Goal: Ask a question: Seek information or help from site administrators or community

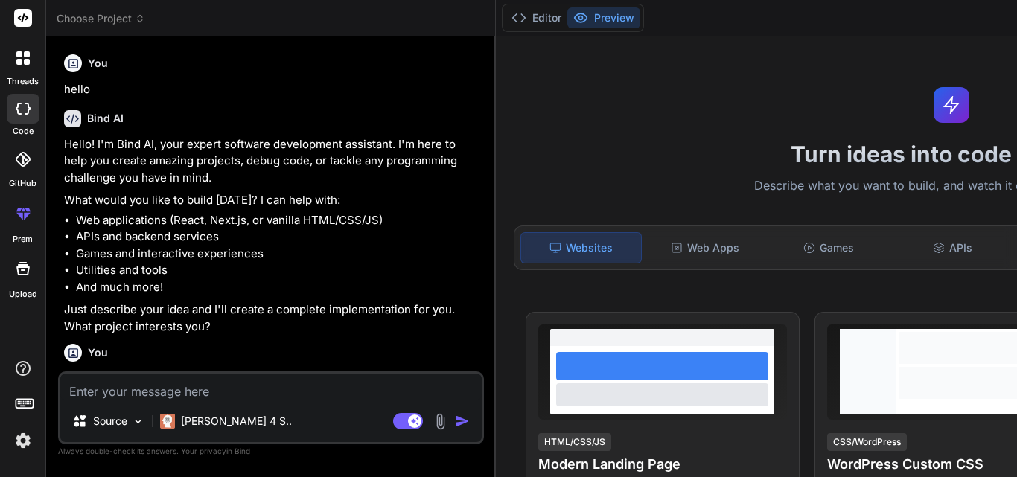
scroll to position [2758, 0]
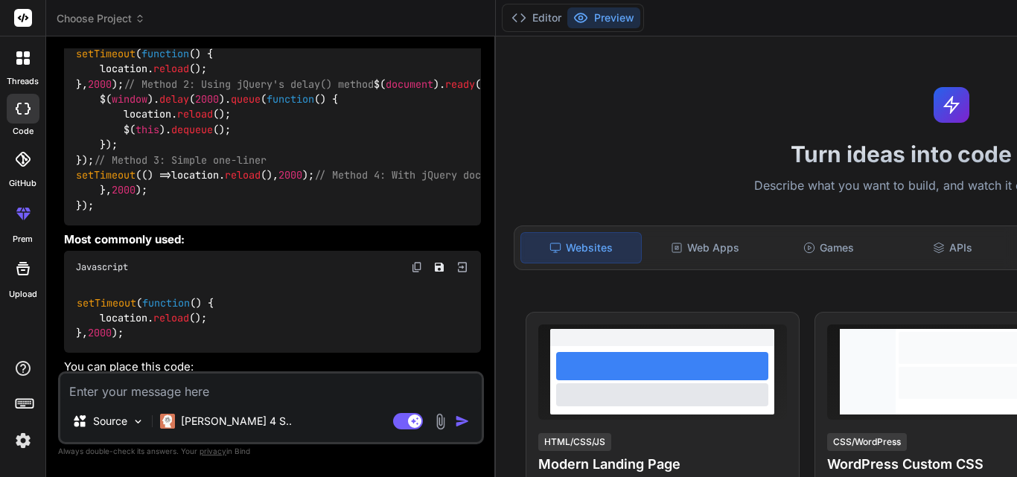
click at [229, 385] on textarea at bounding box center [270, 387] width 421 height 27
type textarea "W"
type textarea "x"
type textarea "WH"
type textarea "x"
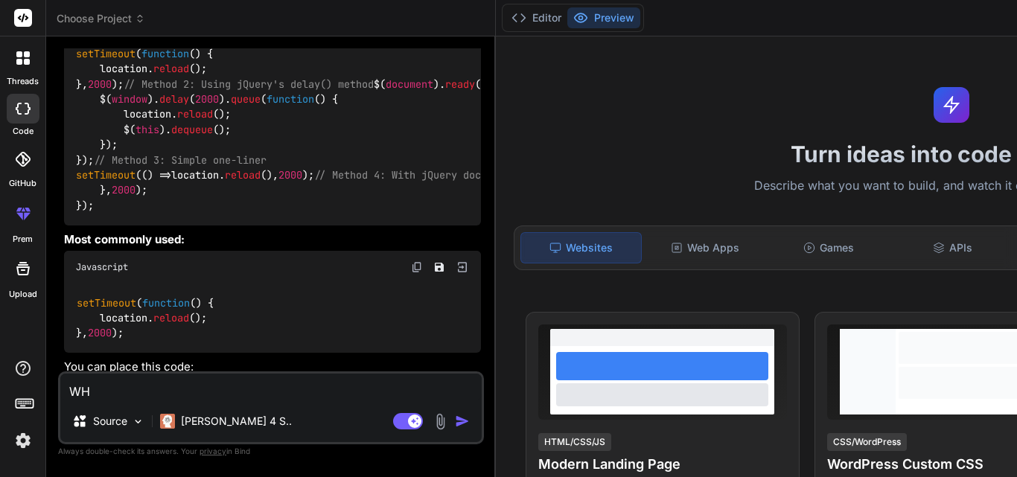
type textarea "WHE"
type textarea "x"
type textarea "WHER"
type textarea "x"
type textarea "WHERE"
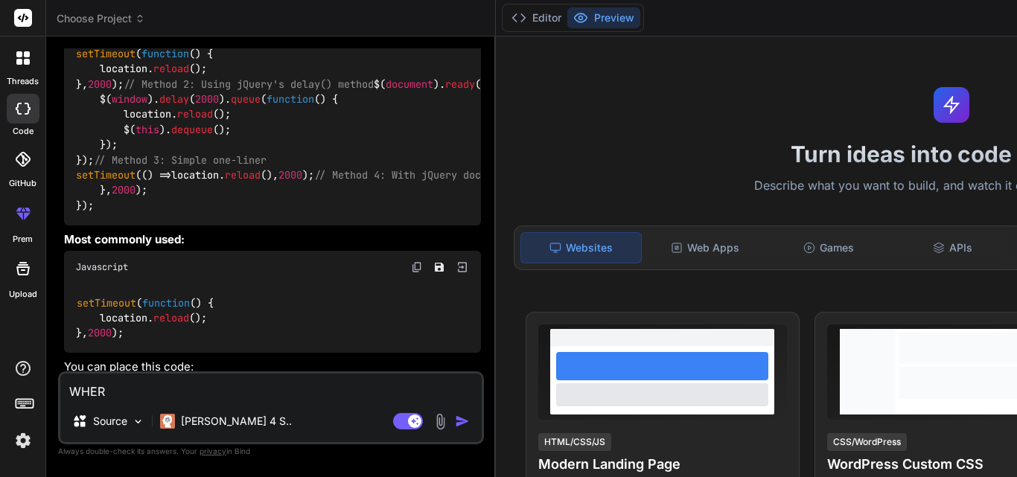
type textarea "x"
type textarea "WHERE"
type textarea "x"
type textarea "WHERE"
click at [229, 385] on textarea "WHERE" at bounding box center [270, 387] width 421 height 27
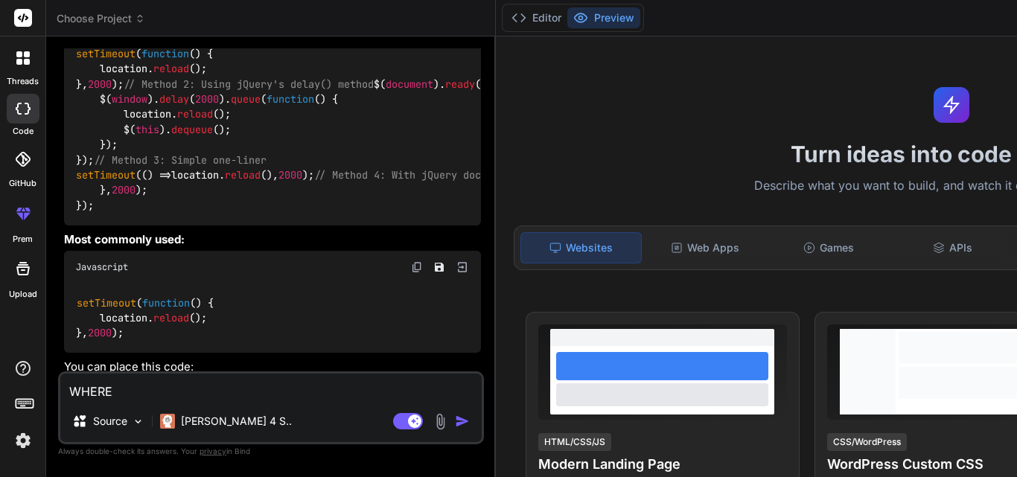
type textarea "WHERE"
type textarea "x"
type textarea "WHER"
type textarea "x"
type textarea "WHE"
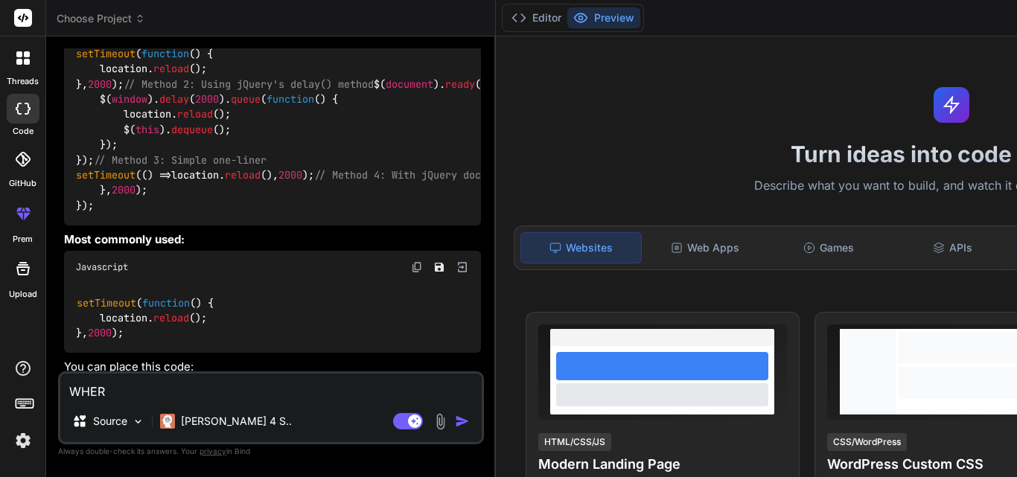
type textarea "x"
type textarea "WH"
type textarea "x"
type textarea "W"
type textarea "x"
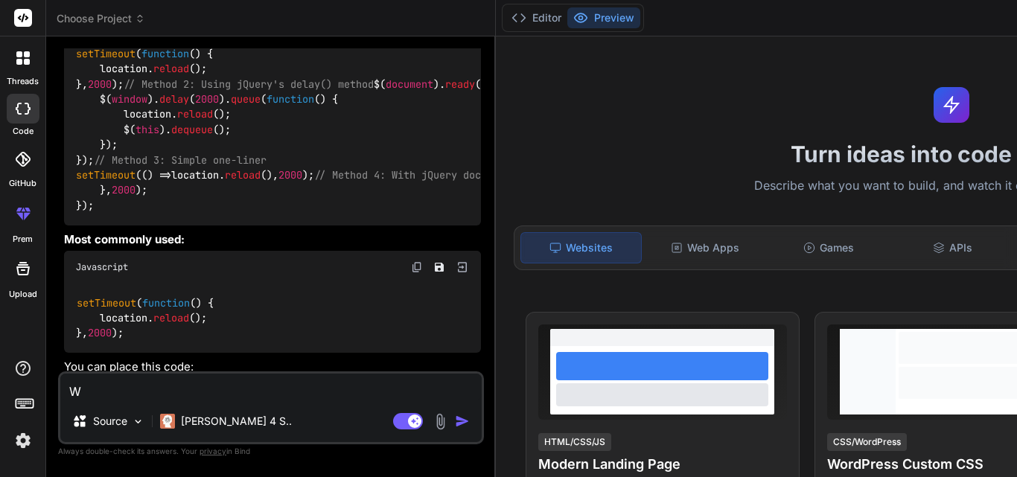
type textarea "x"
type textarea "w"
type textarea "x"
type textarea "wh"
type textarea "x"
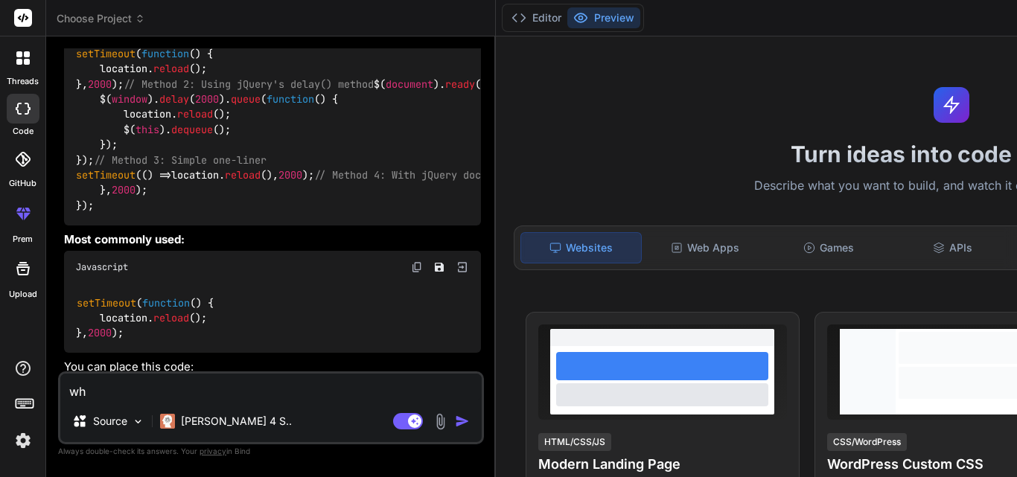
type textarea "whe"
type textarea "x"
type textarea "wher"
type textarea "x"
type textarea "where"
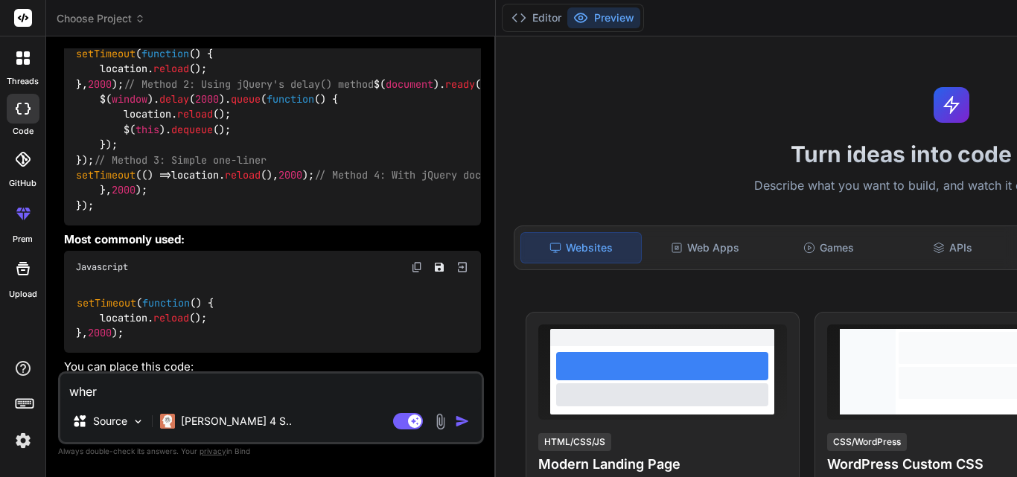
type textarea "x"
type textarea "where"
type textarea "x"
type textarea "where s"
type textarea "x"
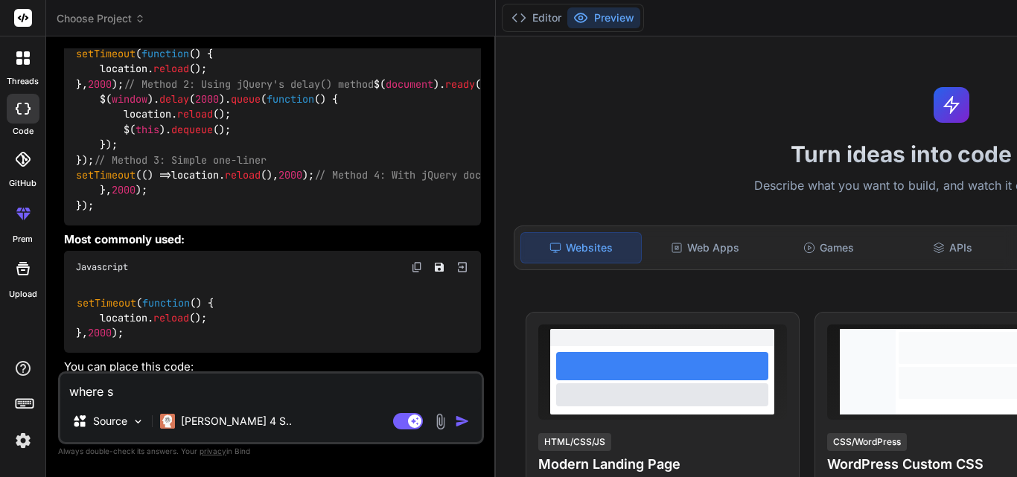
type textarea "where sh"
type textarea "x"
type textarea "where sho"
type textarea "x"
type textarea "where shou"
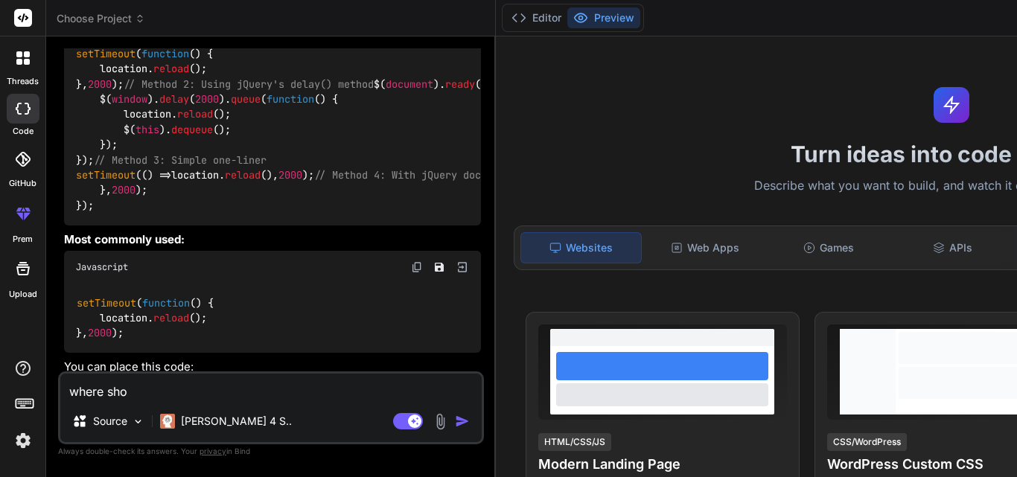
type textarea "x"
type textarea "where shoul"
type textarea "x"
type textarea "where should"
type textarea "x"
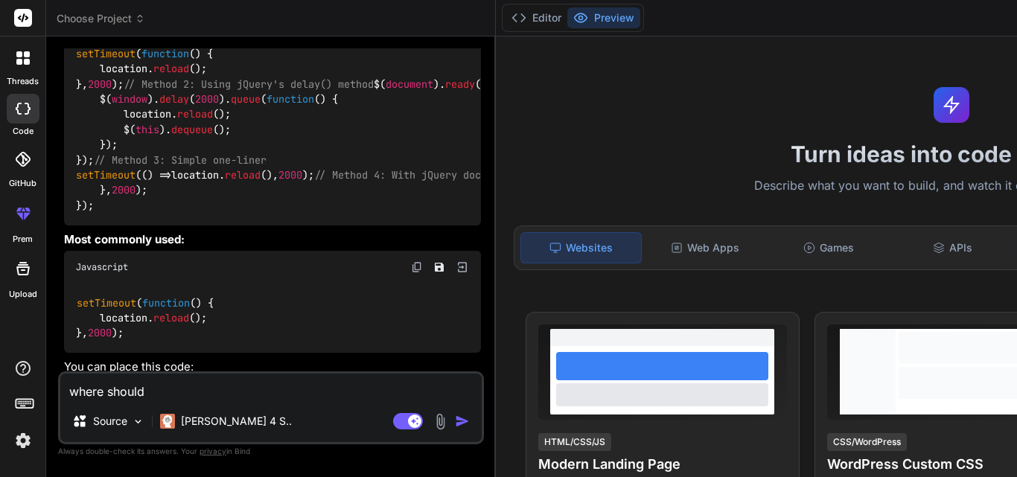
type textarea "where should"
type textarea "x"
type textarea "where should i"
type textarea "x"
type textarea "where should ii"
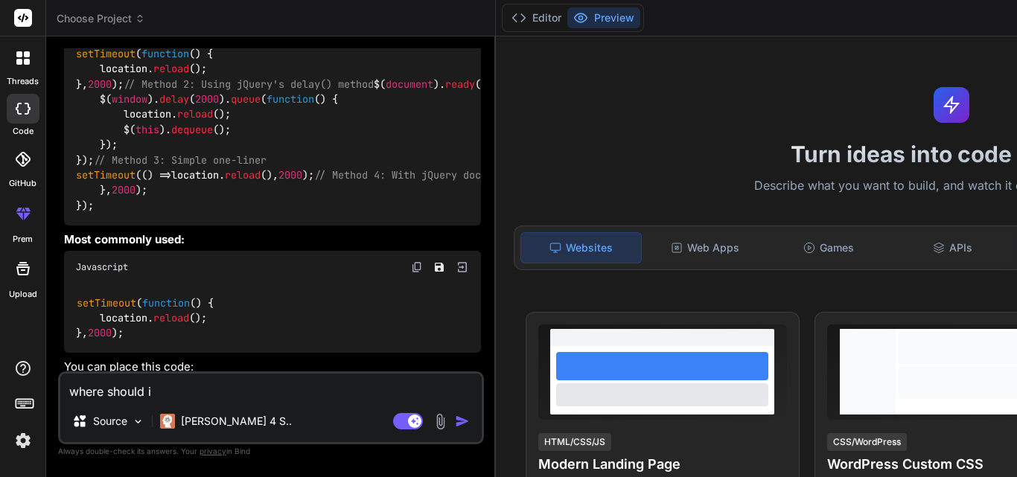
type textarea "x"
type textarea "where should i"
type textarea "x"
type textarea "where should i"
type textarea "x"
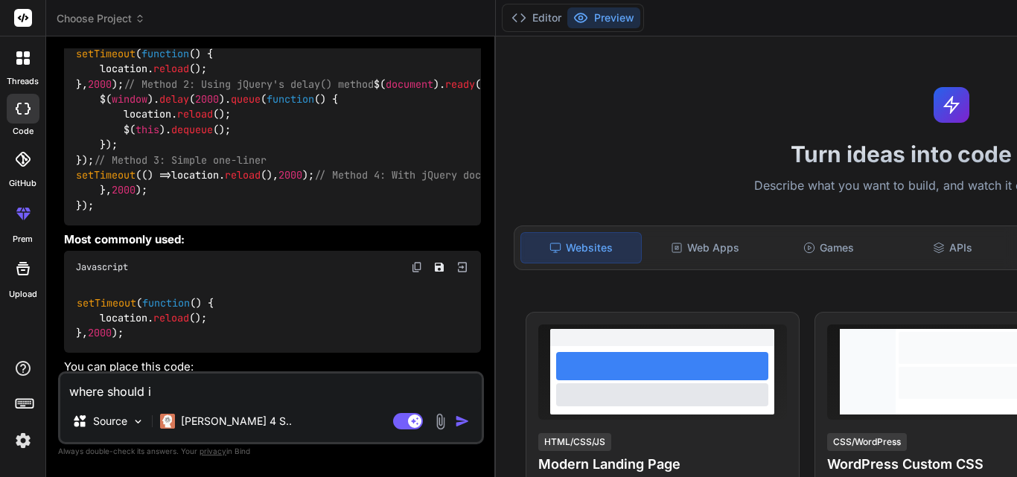
type textarea "where should i c"
type textarea "x"
type textarea "where should i ch"
type textarea "x"
type textarea "where should i che"
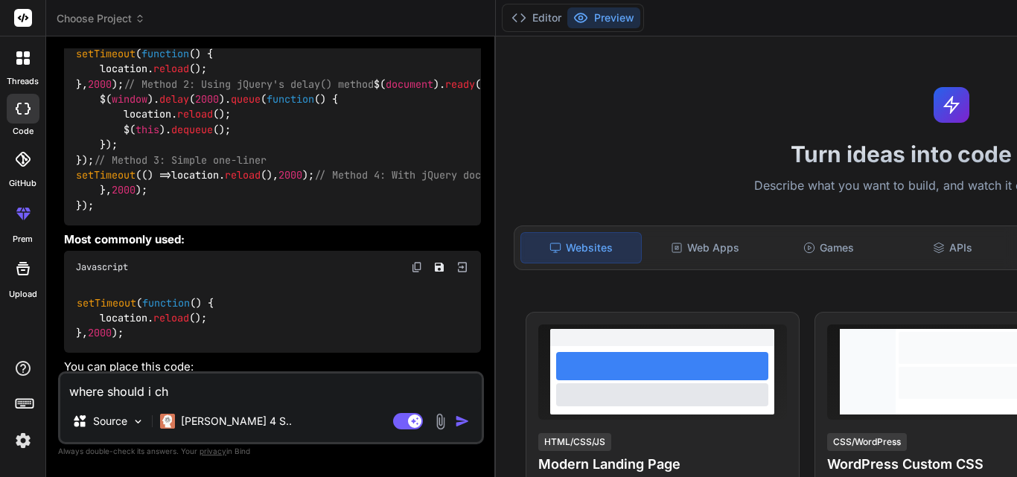
type textarea "x"
type textarea "where should i chec"
type textarea "x"
type textarea "where should i check"
type textarea "x"
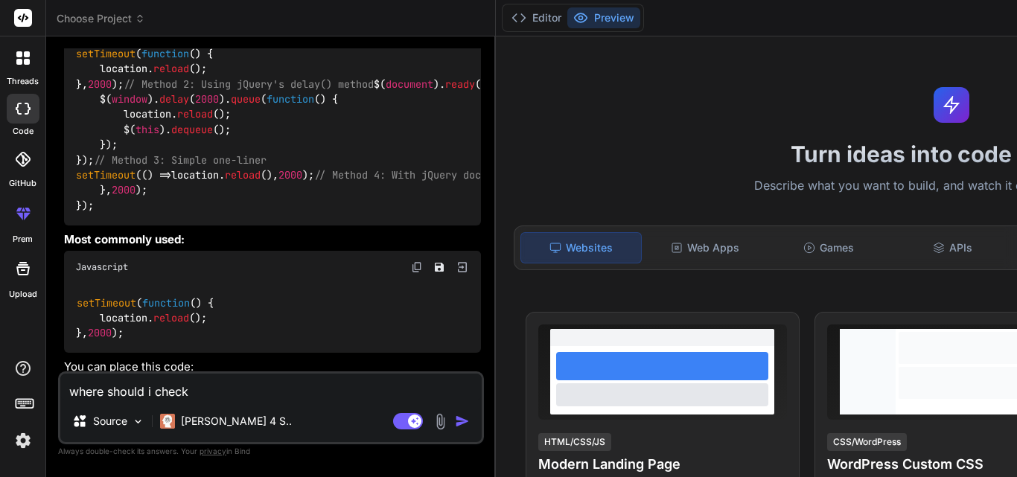
type textarea "where should i check"
type textarea "x"
type textarea "where should i check t"
type textarea "x"
type textarea "where should i check th"
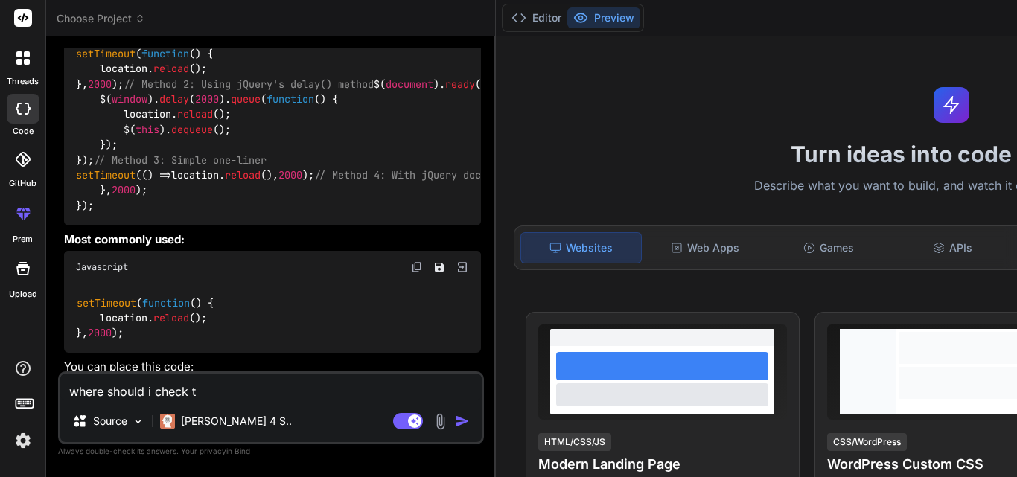
type textarea "x"
type textarea "where should i check th"
type textarea "x"
type textarea "where should i check th l"
type textarea "x"
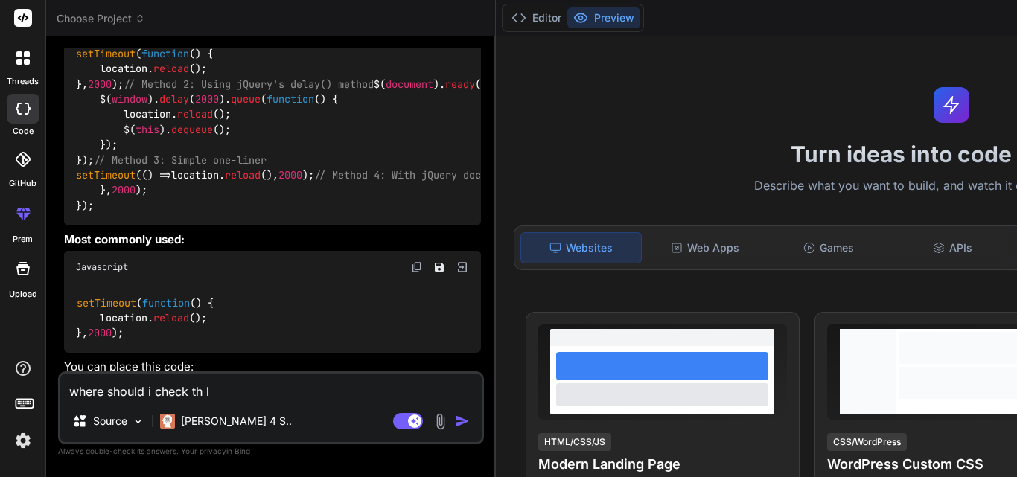
type textarea "where should i check th lo"
type textarea "x"
type textarea "where should i check th log"
type textarea "x"
type textarea "where should i check th logs"
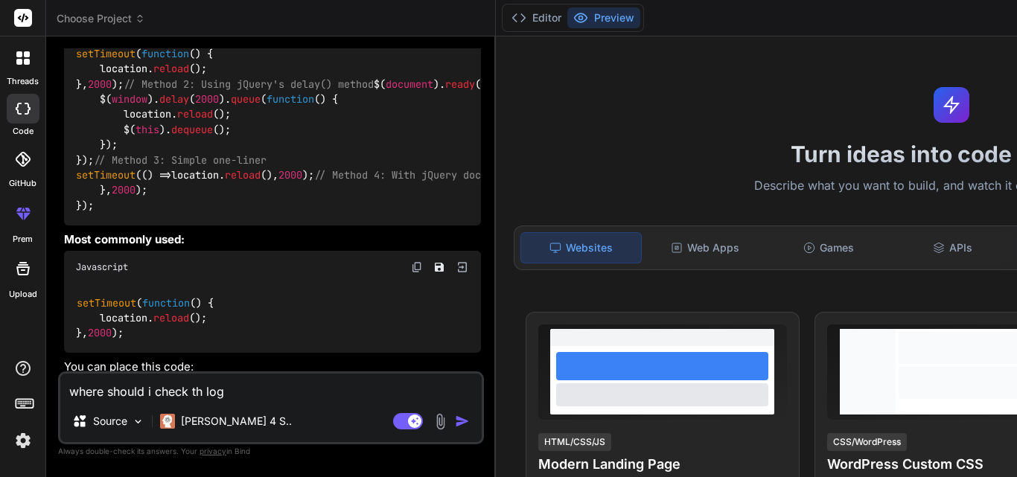
type textarea "x"
type textarea "where should i check th logs"
type textarea "x"
type textarea "where should i check th logs f"
type textarea "x"
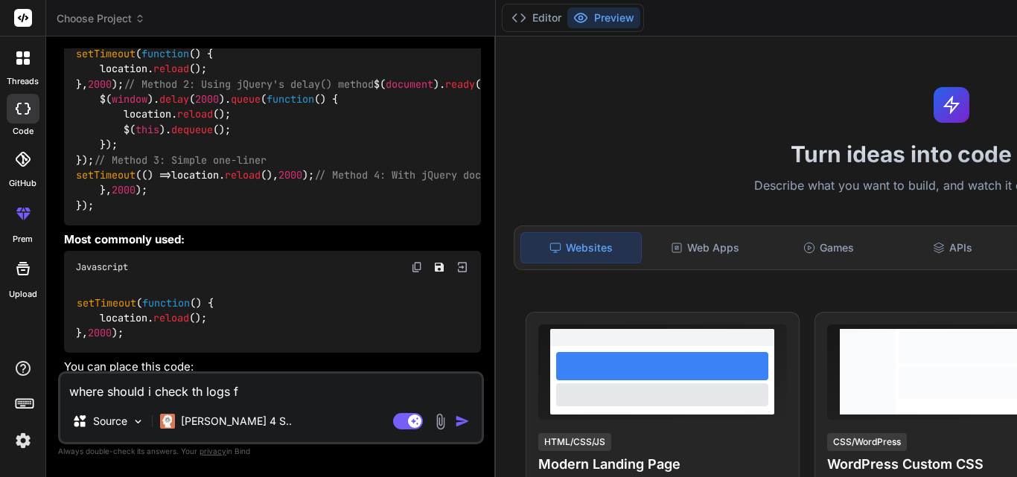
type textarea "where should i check th logs fr"
type textarea "x"
type textarea "where should i check th logs fro"
type textarea "x"
type textarea "where should i check th logs from"
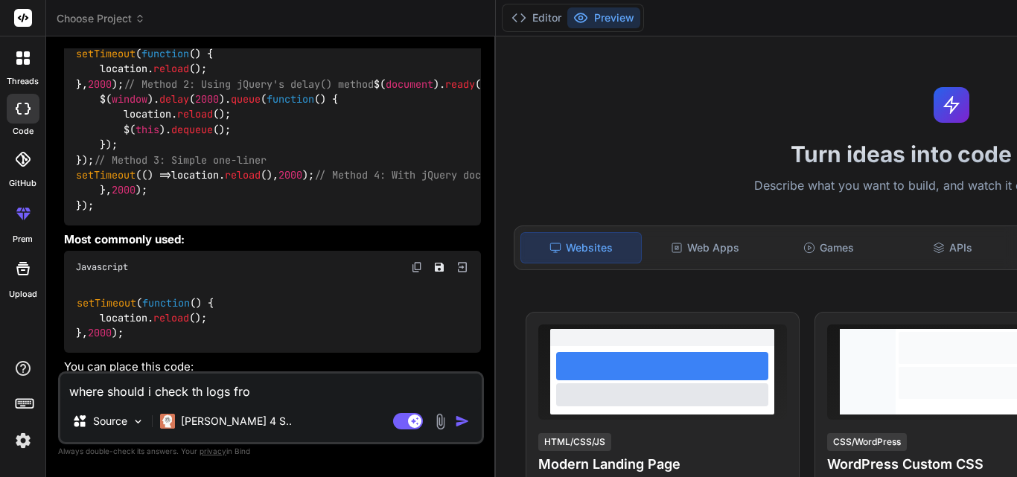
type textarea "x"
type textarea "where should i check th logs from"
type textarea "x"
type textarea "where should i check th logs from e"
type textarea "x"
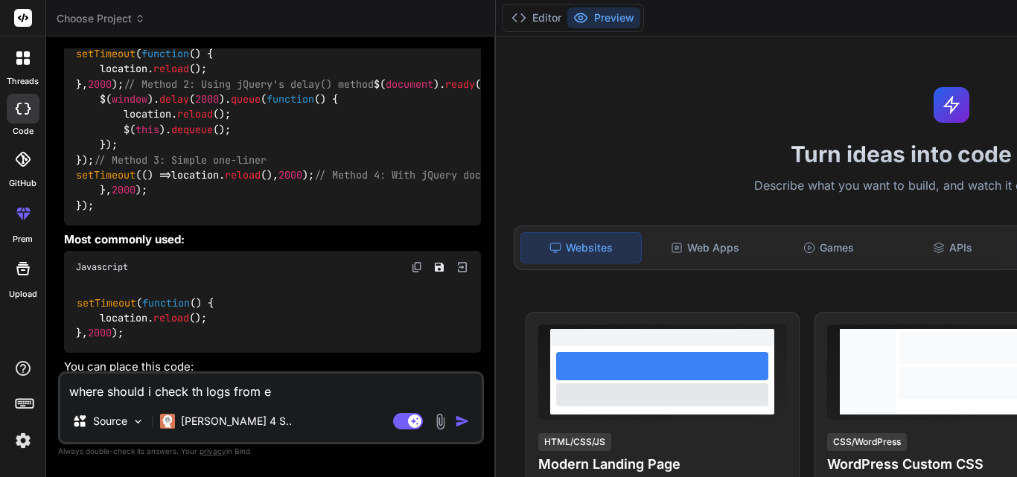
type textarea "where should i check th logs from er"
type textarea "x"
type textarea "where should i check th logs from err"
type textarea "x"
type textarea "where should i check th logs from erro"
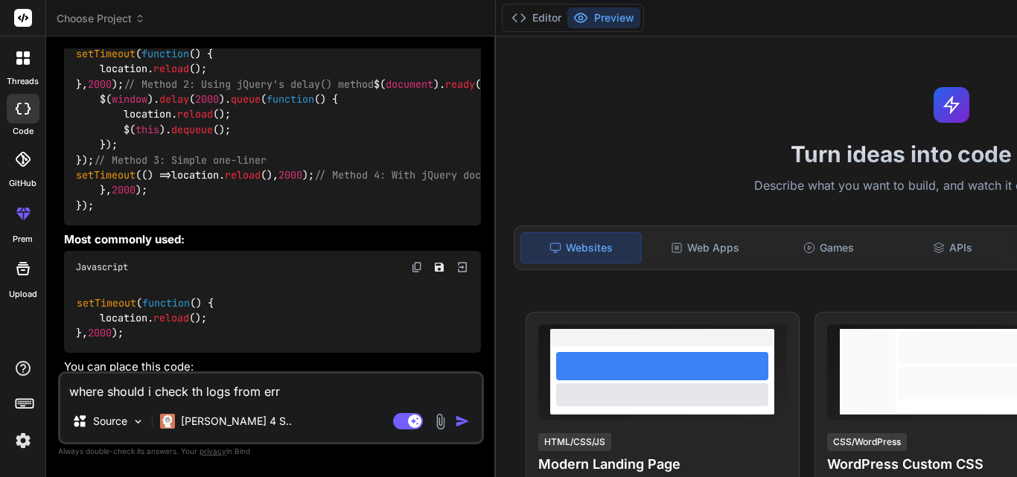
type textarea "x"
type textarea "where should i check th logs from error"
type textarea "x"
type textarea "where should i check th logs from error_"
type textarea "x"
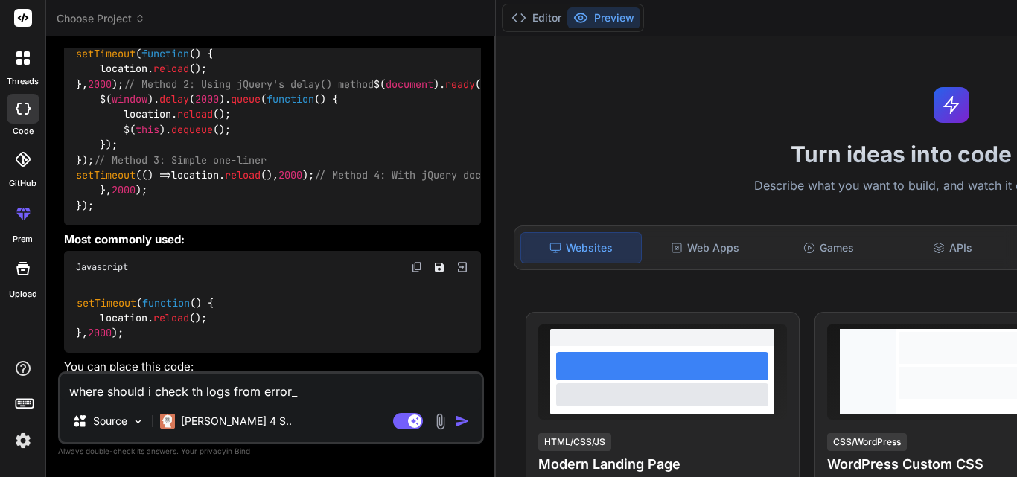
type textarea "where should i check th logs from error_l"
type textarea "x"
type textarea "where should i check th logs from error_lo"
type textarea "x"
type textarea "where should i check th logs from error_loh"
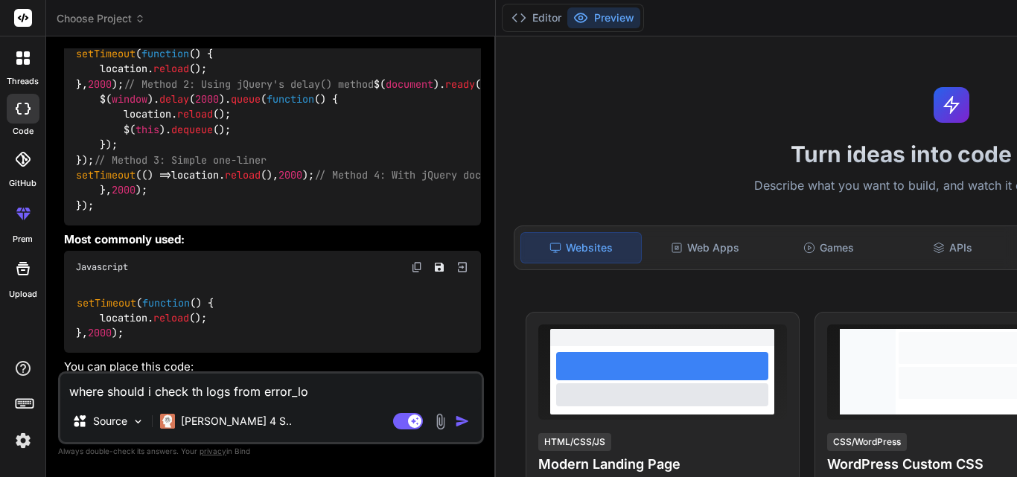
type textarea "x"
type textarea "where should i check th logs from error_lo"
type textarea "x"
type textarea "where should i check th logs from error_log"
type textarea "x"
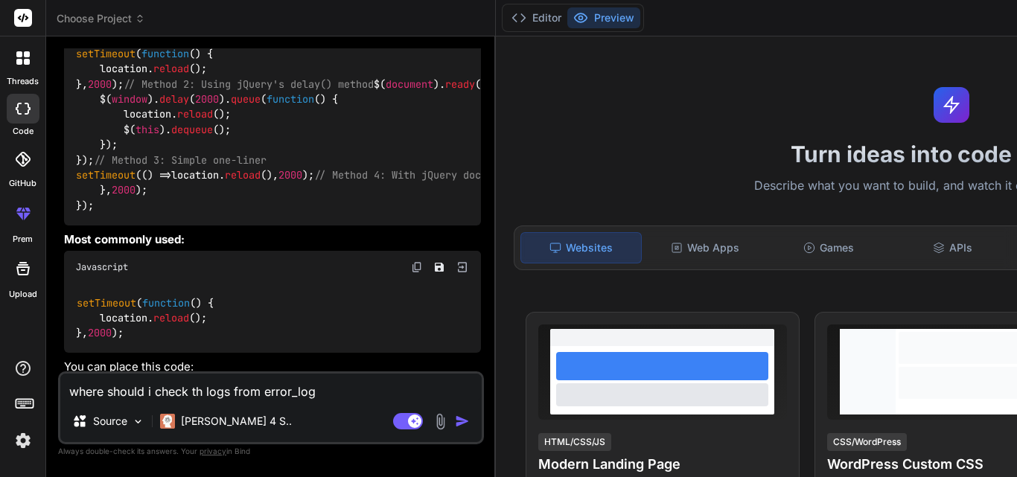
type textarea "where should i check th logs from error_log("
type textarea "x"
type textarea "where should i check th logs from error_log()"
type textarea "x"
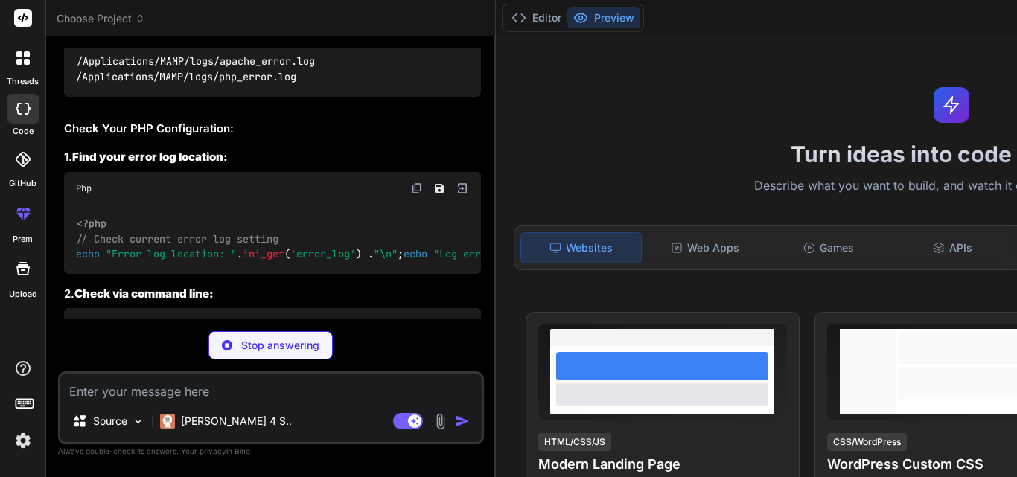
scroll to position [3602, 0]
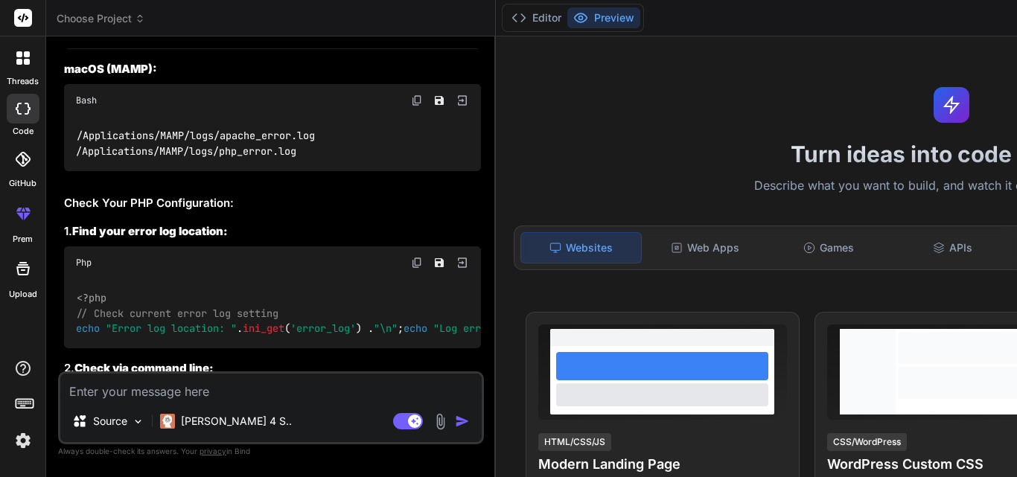
type textarea "x"
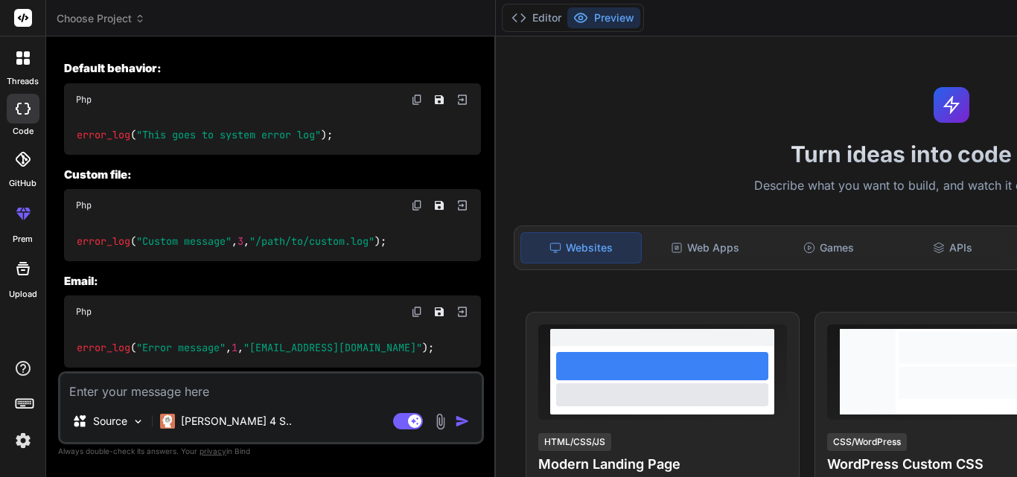
scroll to position [3825, 0]
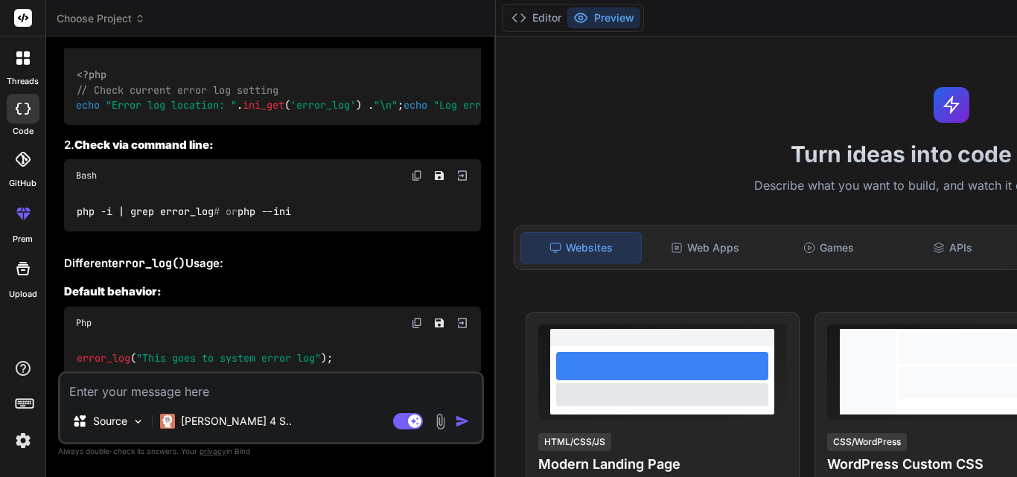
click at [170, 380] on textarea at bounding box center [270, 387] width 421 height 27
type textarea "g"
type textarea "x"
type textarea "ge"
type textarea "x"
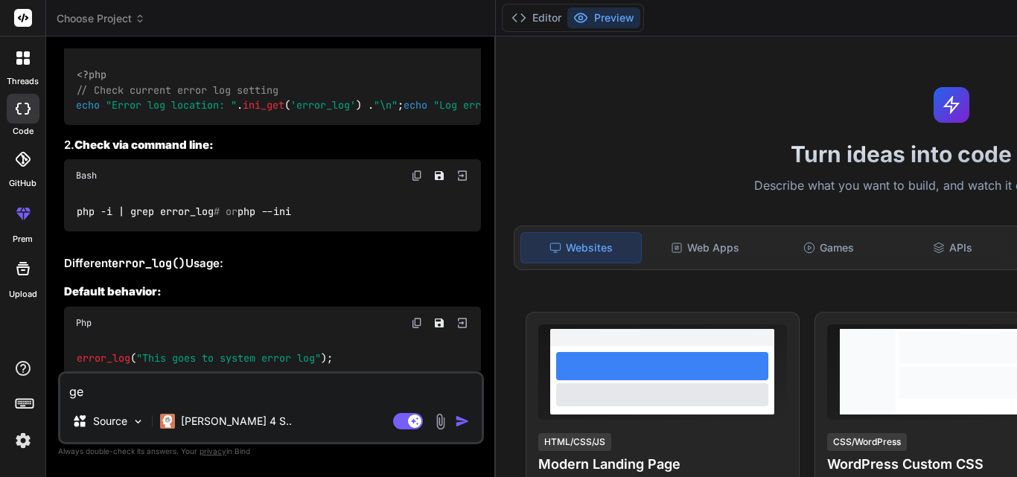
type textarea "get"
type textarea "x"
type textarea "getit"
type textarea "x"
type textarea "getitn"
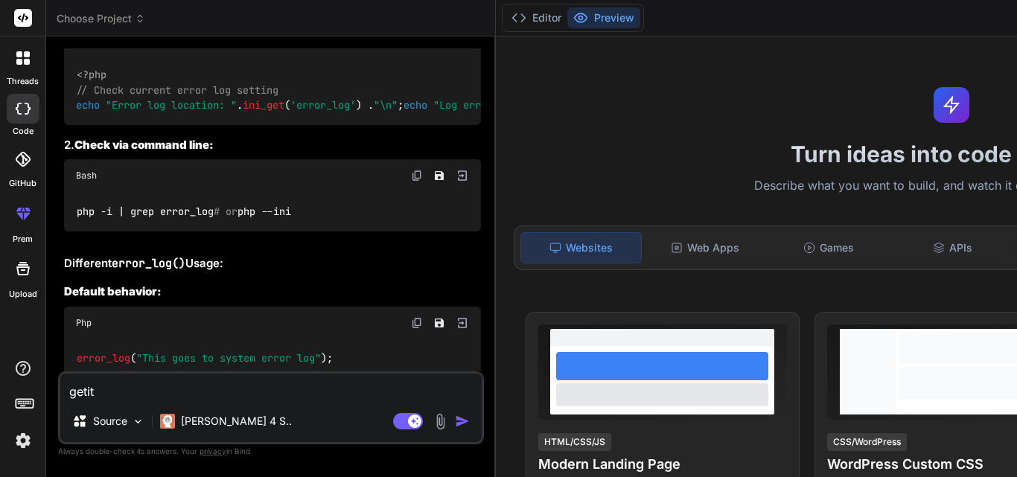
type textarea "x"
type textarea "getitng"
type textarea "x"
type textarea "getitng"
type textarea "x"
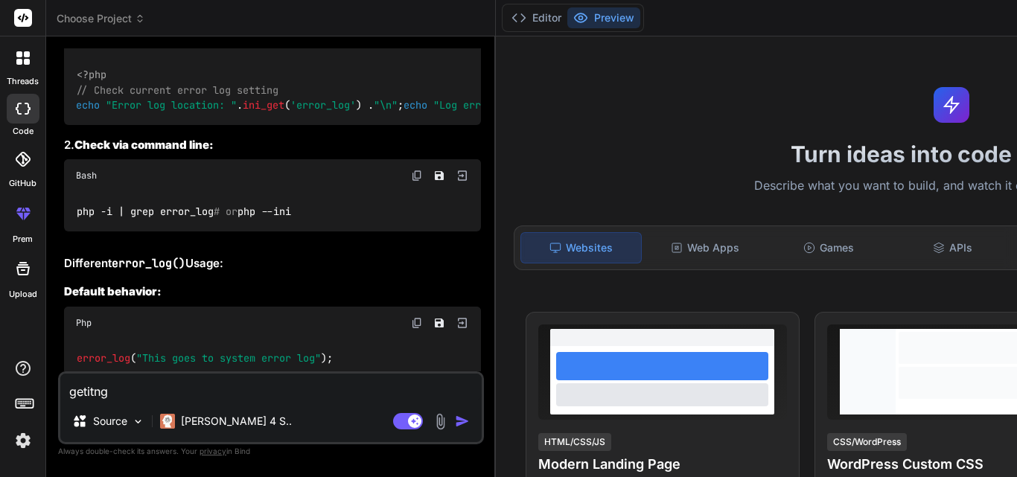
type textarea "getitng t"
type textarea "x"
type textarea "getitng th"
type textarea "x"
type textarea "getitng thi"
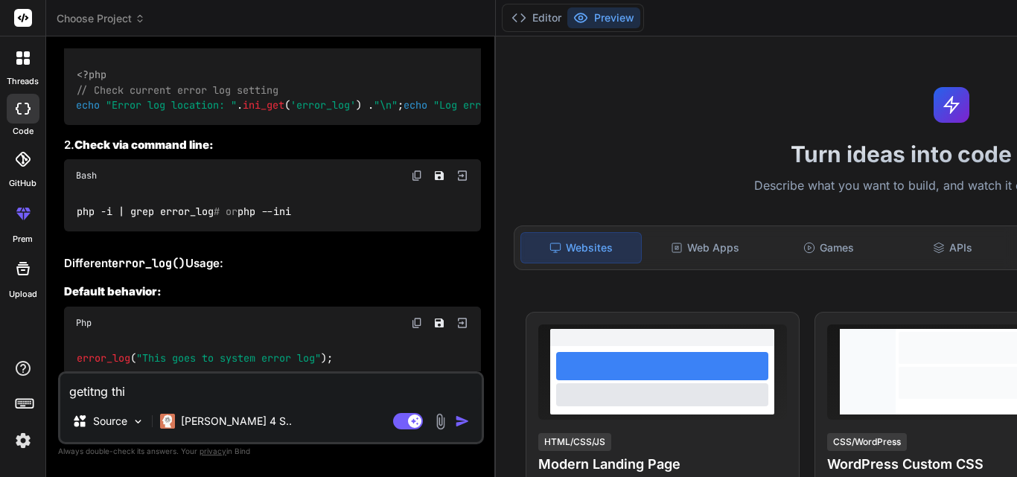
type textarea "x"
type textarea "getitng this"
type textarea "x"
type textarea "getitng this"
type textarea "x"
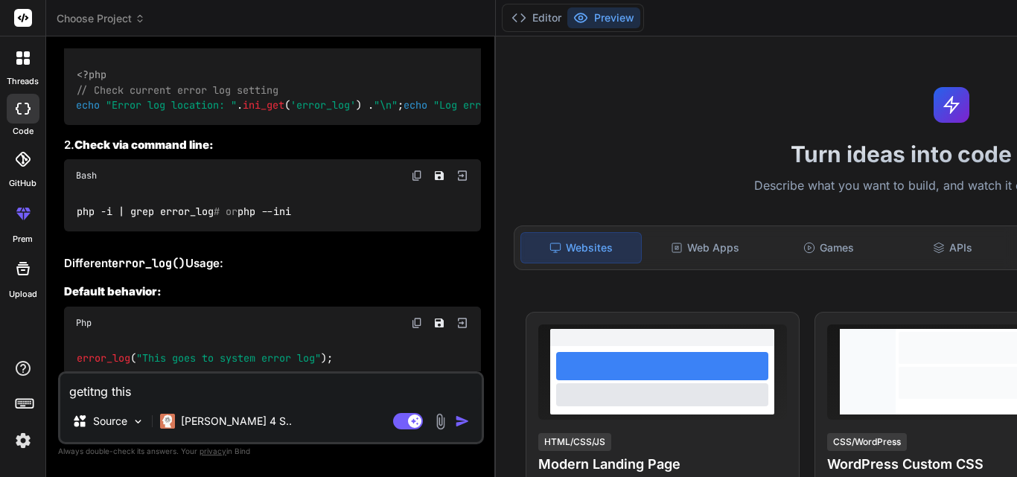
type textarea "getitng this e"
type textarea "x"
type textarea "getitng this er"
type textarea "x"
type textarea "getitng this ero"
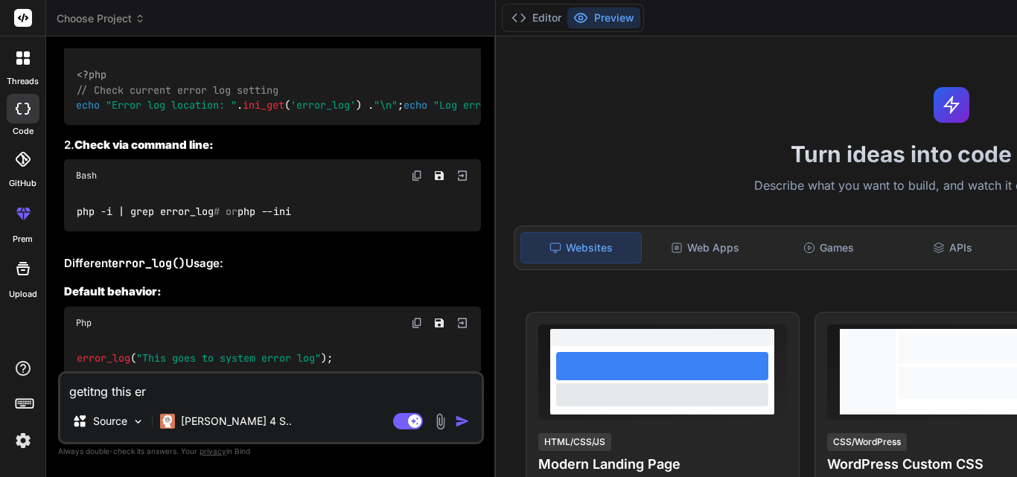
type textarea "x"
type textarea "getitng this eror"
type textarea "x"
type textarea "getitng this eror"
type textarea "x"
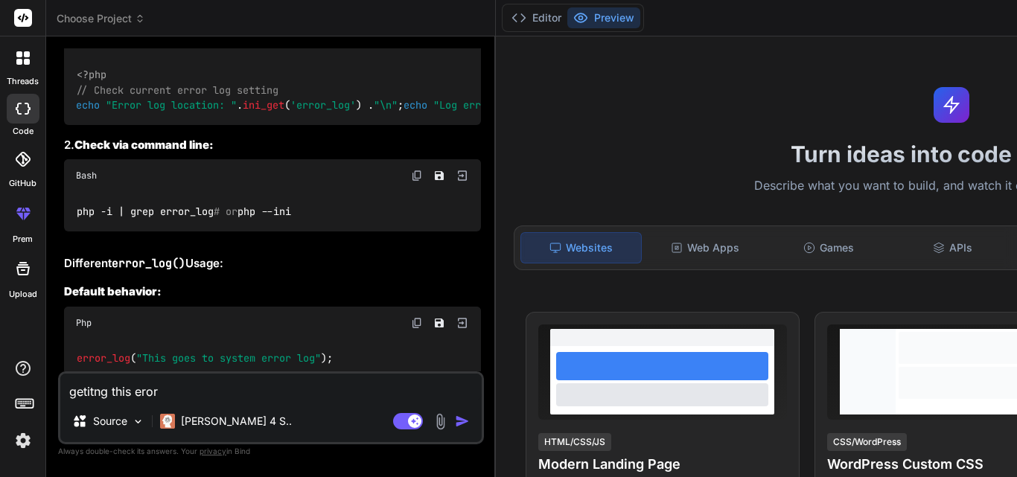
type textarea "getitng this eror ="
type textarea "x"
type textarea "getitng this eror =="
type textarea "x"
type textarea "getitng this eror ==="
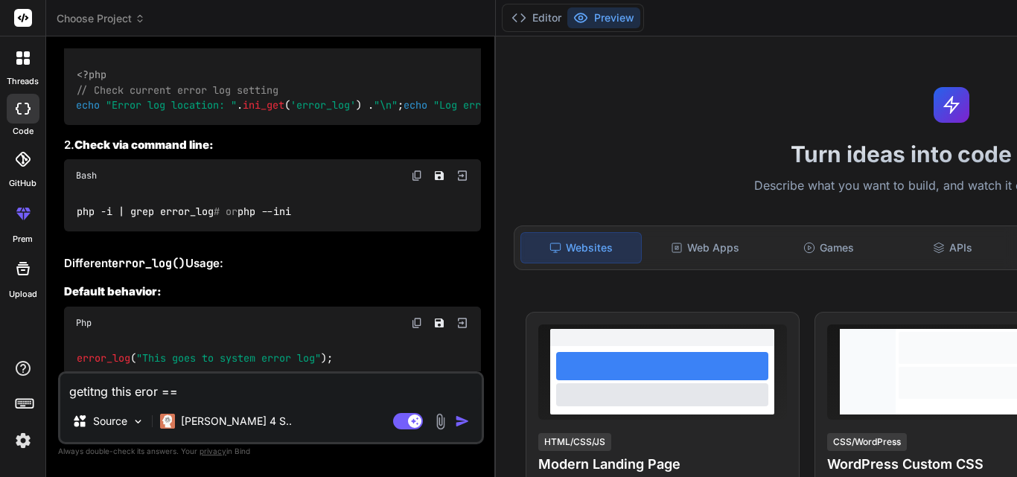
type textarea "x"
type textarea "getitng this eror =="
type textarea "x"
type textarea "getitng this eror ="
type textarea "x"
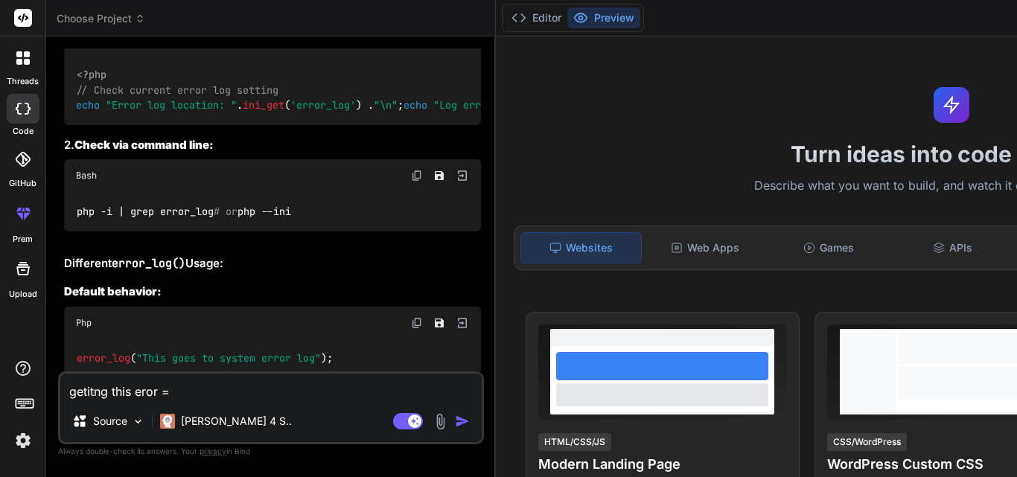
type textarea "getitng this eror"
type textarea "x"
type textarea "getitng this eror"
type textarea "x"
type textarea "getitng this ero"
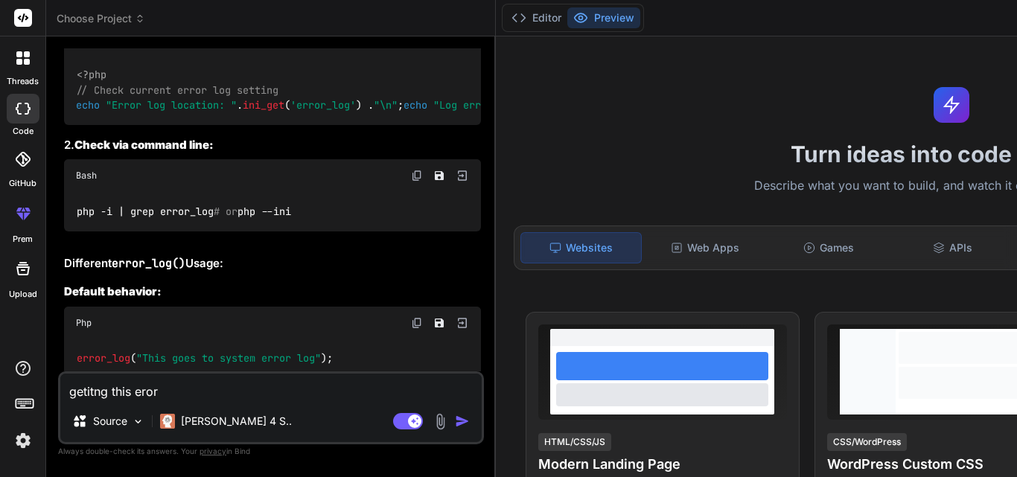
type textarea "x"
type textarea "getitng this er"
type textarea "x"
type textarea "getitng this err"
type textarea "x"
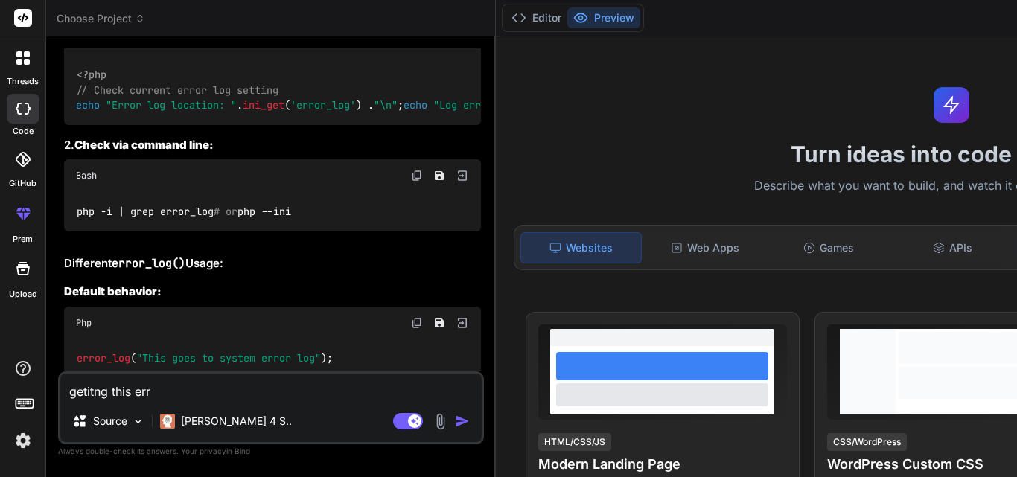
type textarea "getitng this erro"
type textarea "x"
type textarea "getitng this error"
type textarea "x"
type textarea "getitng this error"
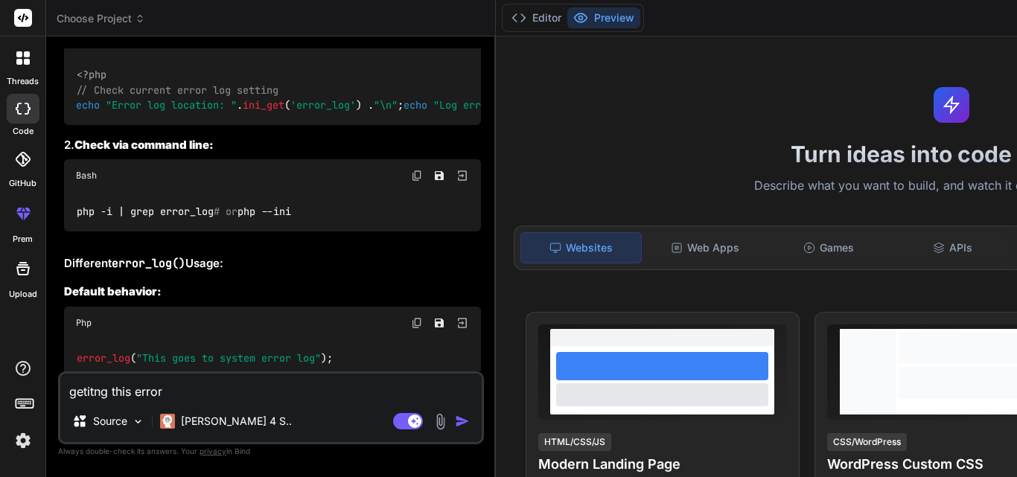
type textarea "x"
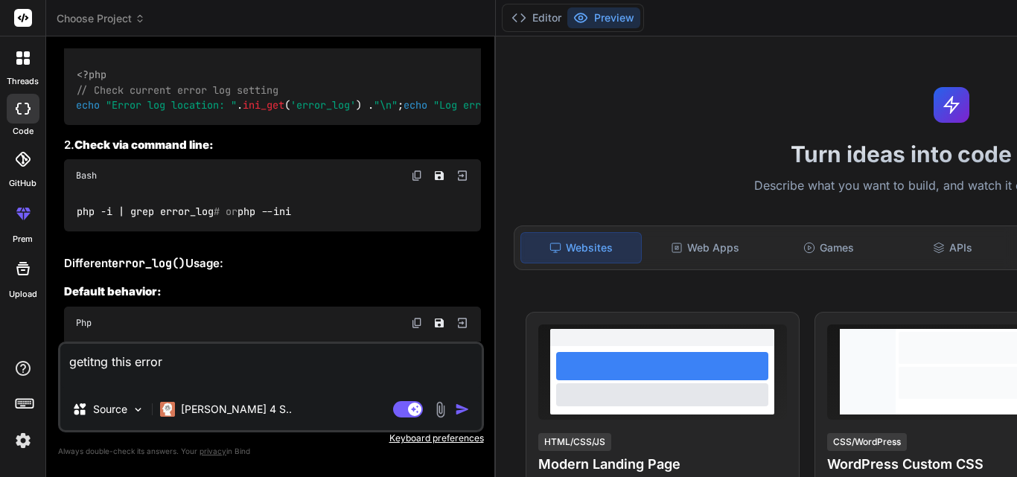
paste textarea "Database connection failed: SQLSTATE[HY000] [2002] A connection attempt failed …"
type textarea "getitng this error Database connection failed: SQLSTATE[HY000] [2002] A connect…"
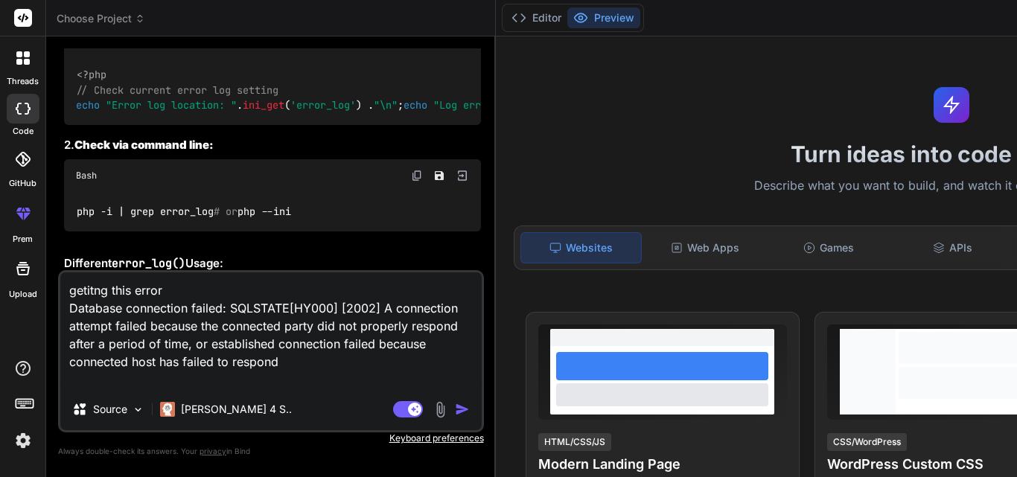
type textarea "x"
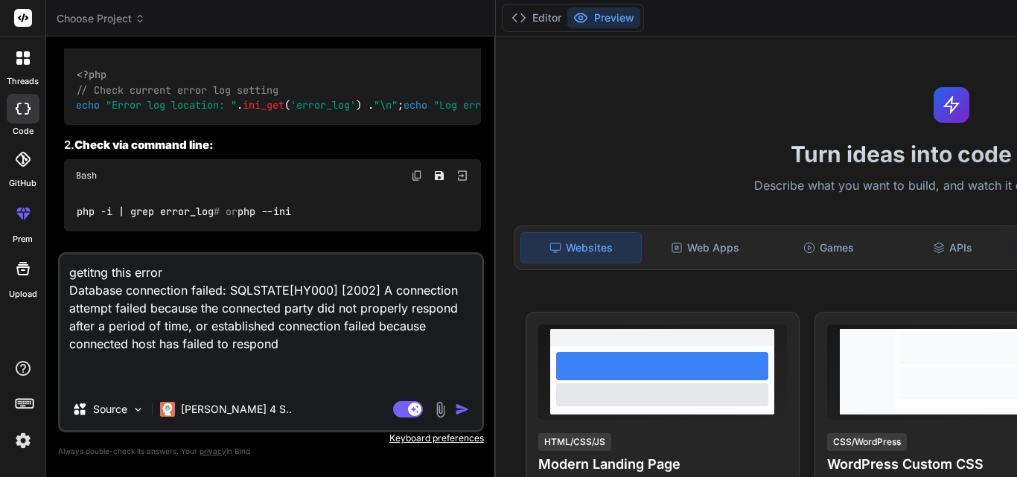
type textarea "getitng this error Database connection failed: SQLSTATE[HY000] [2002] A connect…"
type textarea "x"
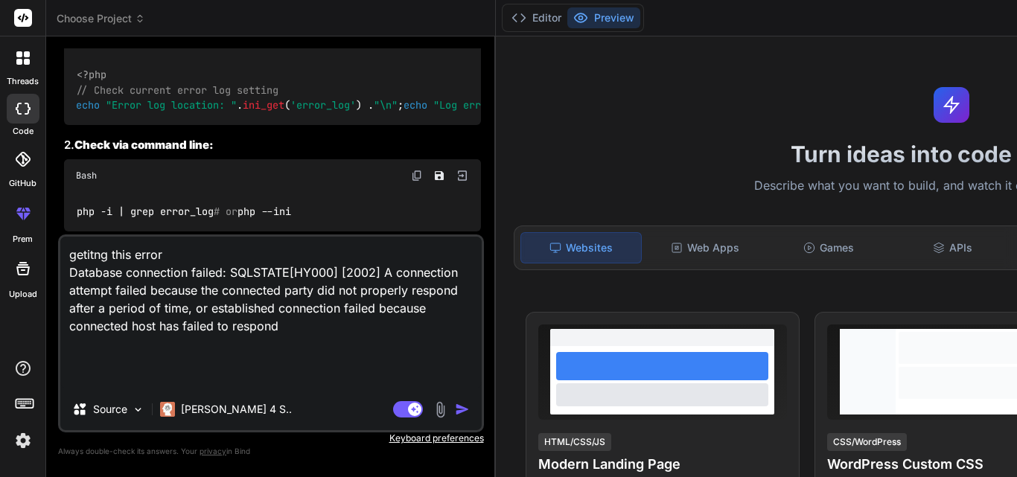
type textarea "getitng this error Database connection failed: SQLSTATE[HY000] [2002] A connect…"
type textarea "x"
type textarea "getitng this error Database connection failed: SQLSTATE[HY000] [2002] A connect…"
type textarea "x"
type textarea "getitng this error Database connection failed: SQLSTATE[HY000] [2002] A connect…"
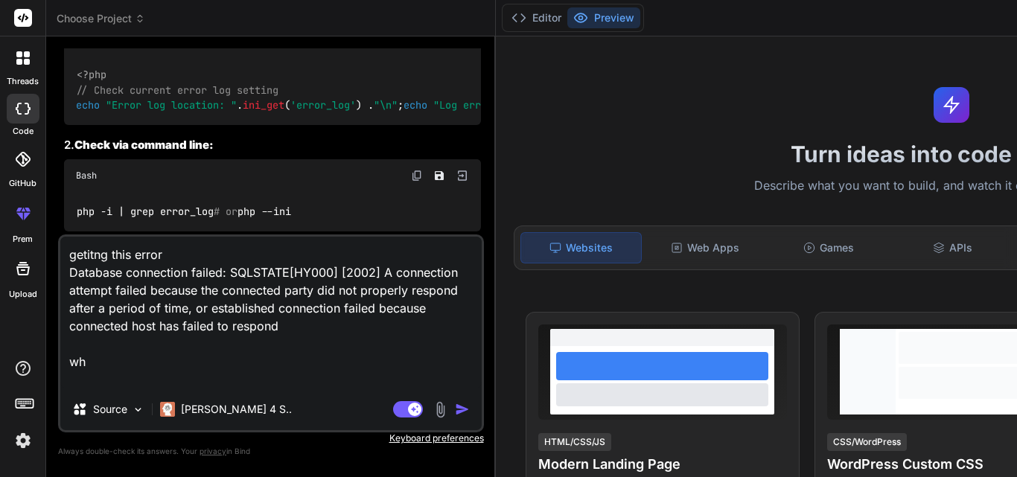
type textarea "x"
type textarea "getitng this error Database connection failed: SQLSTATE[HY000] [2002] A connect…"
type textarea "x"
type textarea "getitng this error Database connection failed: SQLSTATE[HY000] [2002] A connect…"
type textarea "x"
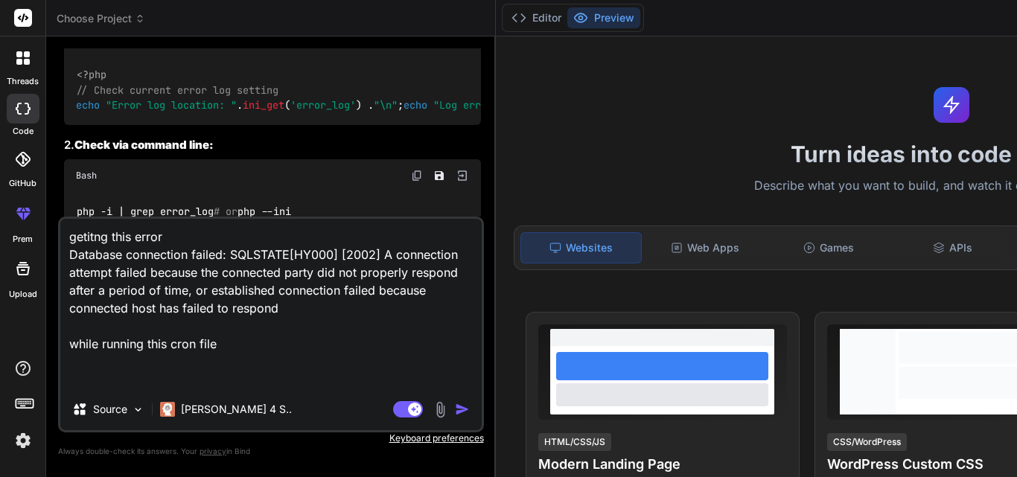
paste textarea "<?php $_SERVER['DOCUMENT_ROOT'] = dirname(dirname(dirname(dirname(__FILE__))));…"
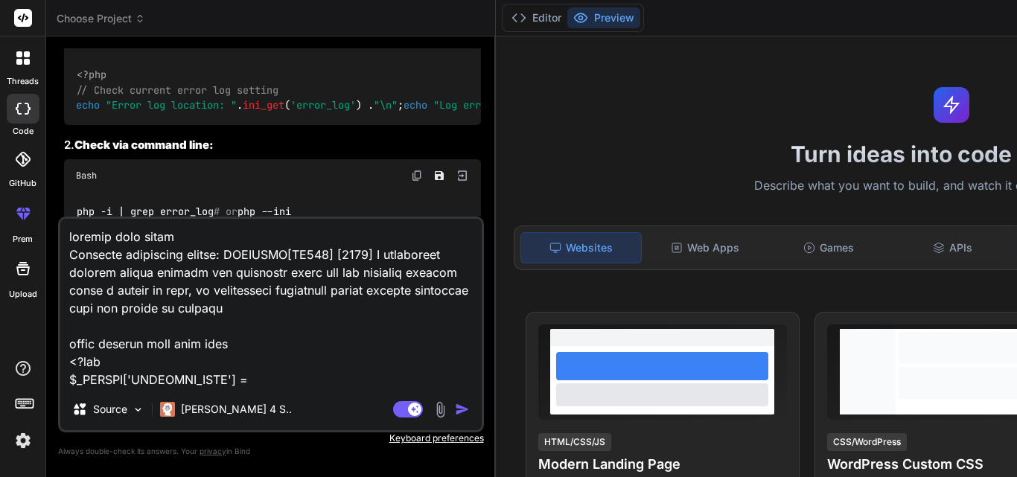
scroll to position [555, 0]
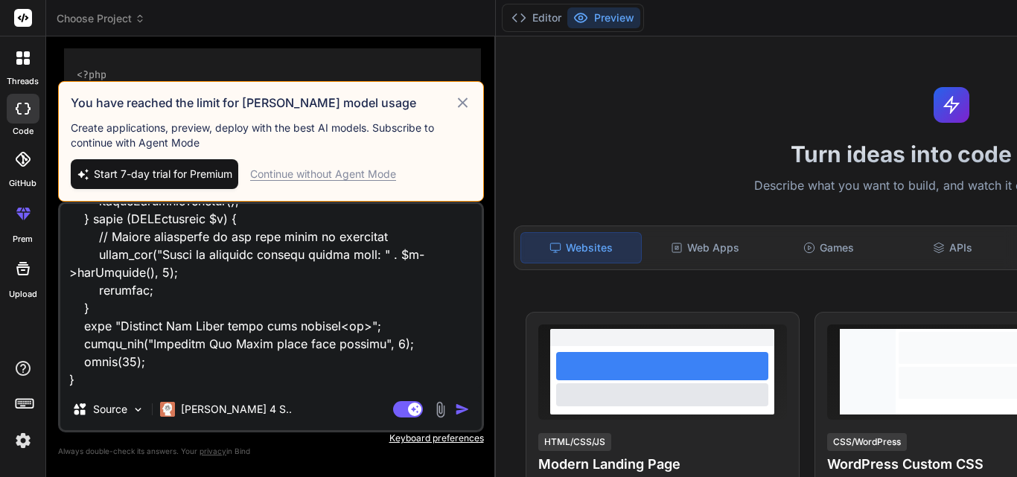
click at [330, 173] on div "Continue without Agent Mode" at bounding box center [323, 174] width 146 height 15
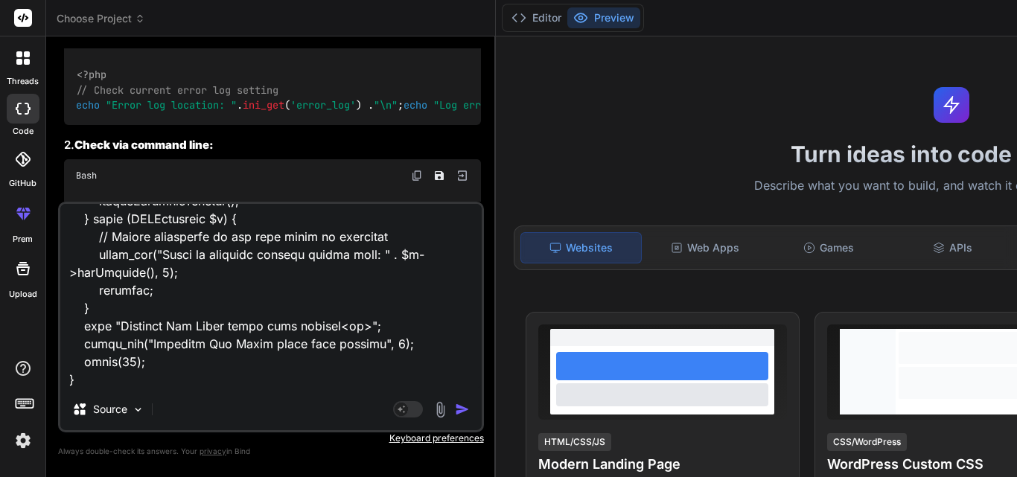
click at [455, 406] on img "button" at bounding box center [462, 409] width 15 height 15
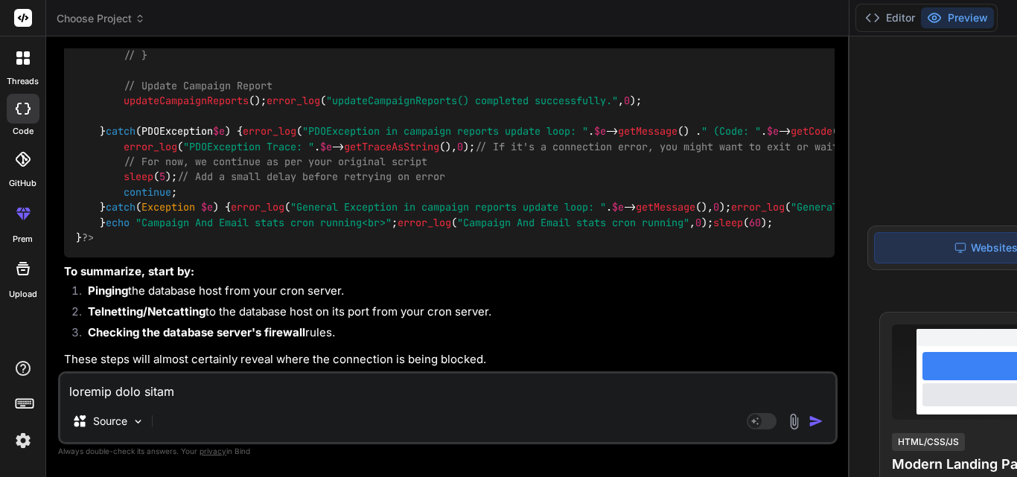
scroll to position [7345, 0]
click at [181, 393] on textarea at bounding box center [447, 387] width 775 height 27
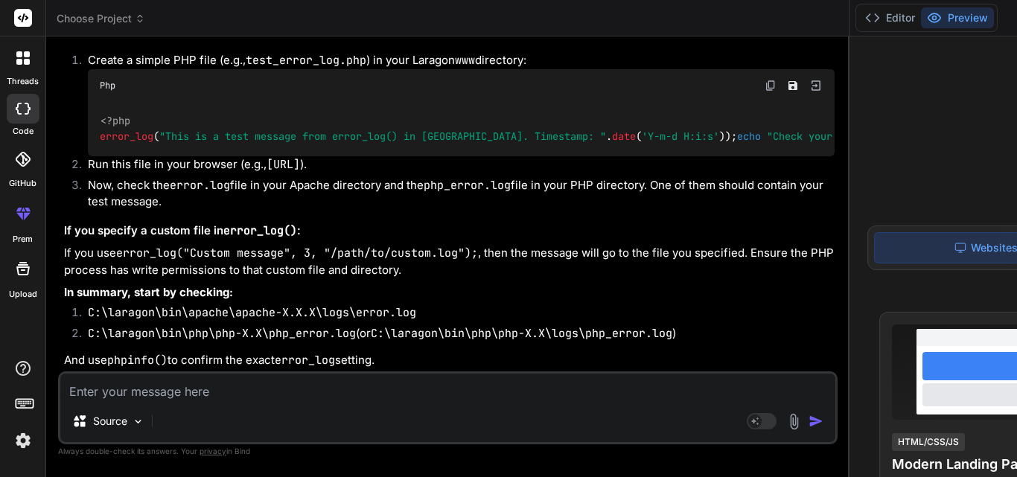
scroll to position [9749, 0]
